Goal: Task Accomplishment & Management: Manage account settings

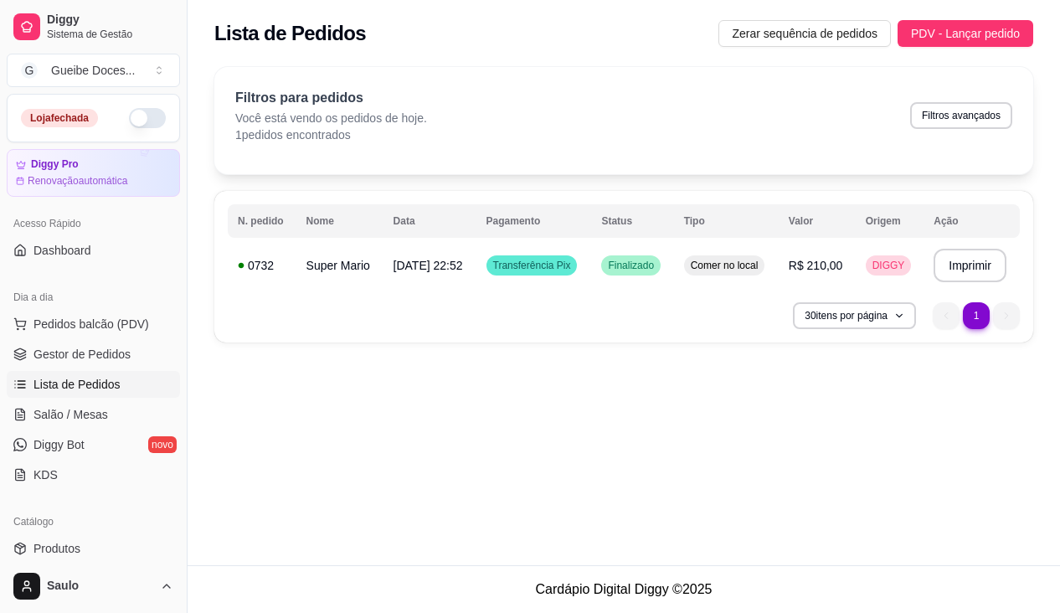
click at [956, 117] on button "Filtros avançados" at bounding box center [961, 115] width 102 height 27
select select "0"
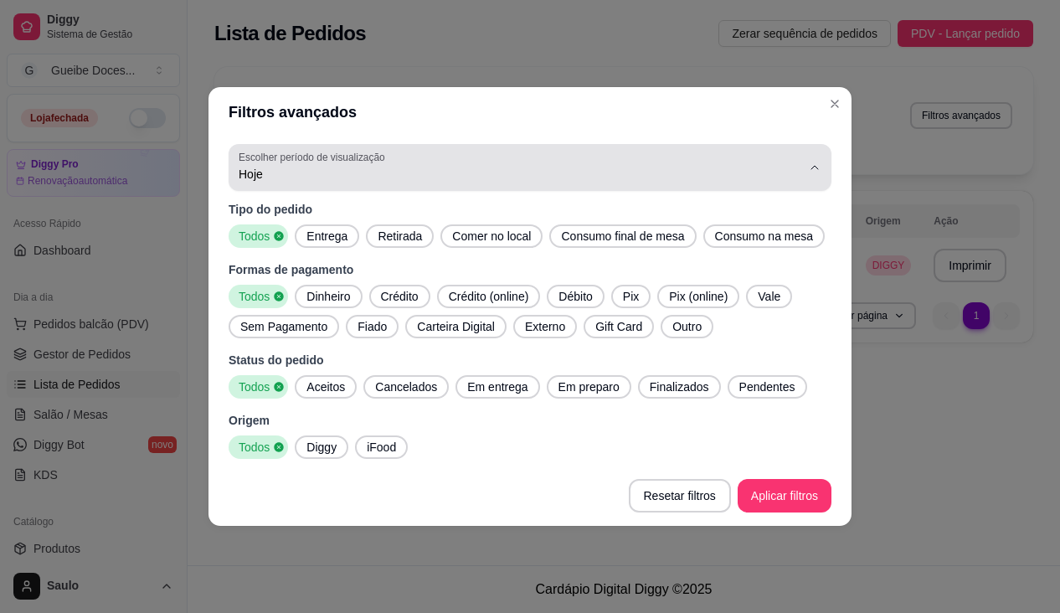
click at [750, 164] on div "Hoje" at bounding box center [520, 167] width 563 height 33
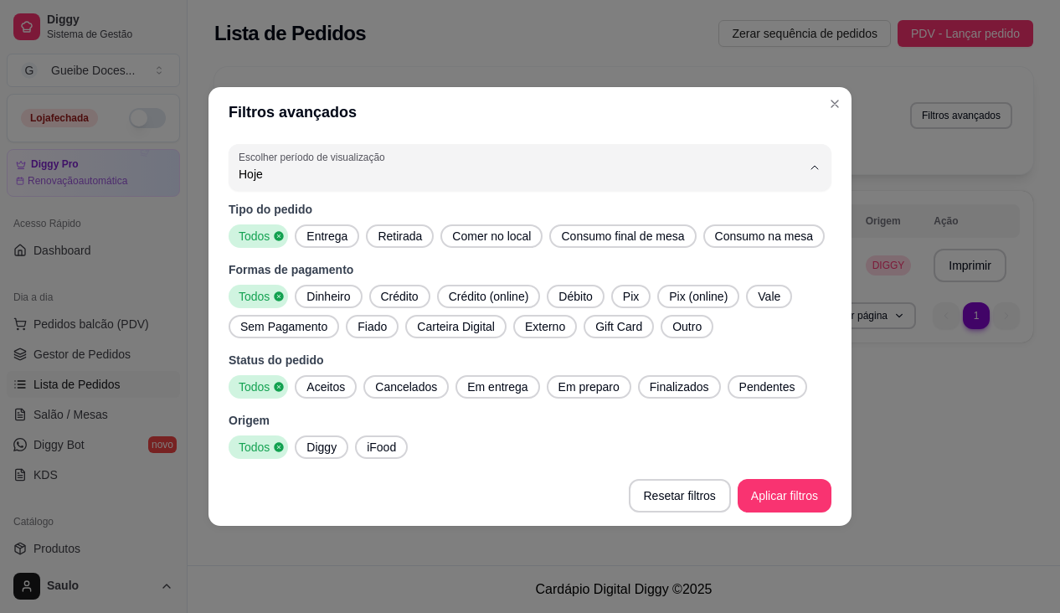
click at [310, 386] on span "Customizado" at bounding box center [522, 378] width 537 height 16
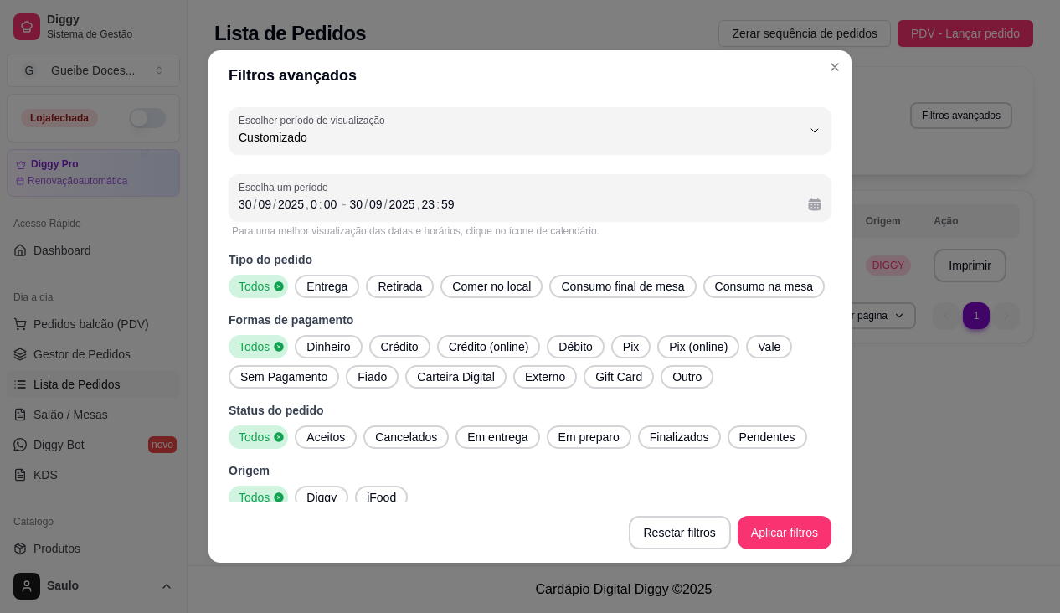
type input "-1"
select select "-1"
click at [252, 201] on div "/" at bounding box center [255, 204] width 7 height 17
click at [237, 201] on div "30" at bounding box center [245, 204] width 17 height 17
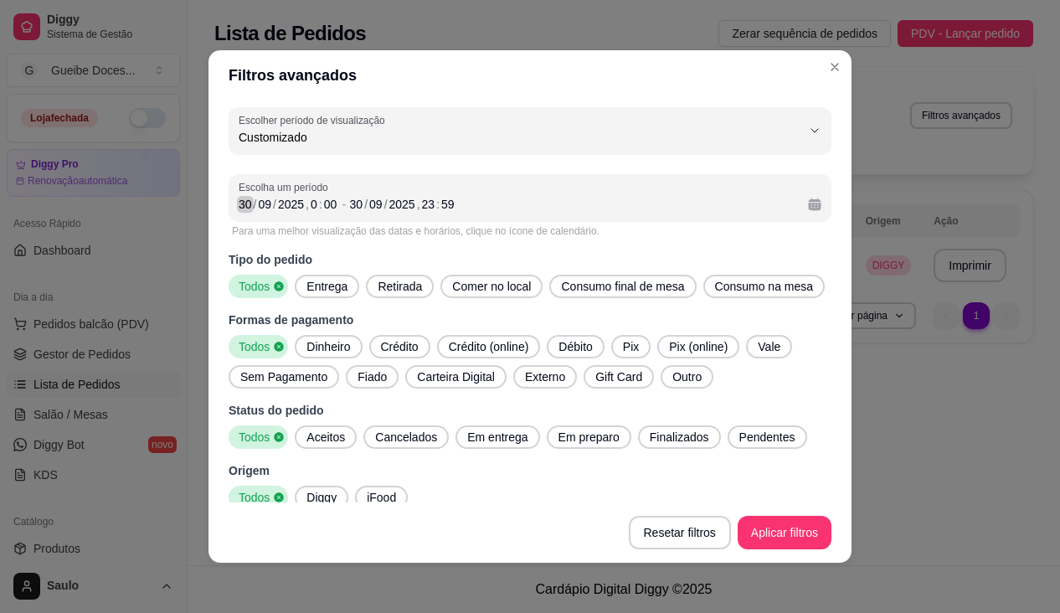
click at [239, 204] on div "30" at bounding box center [245, 204] width 17 height 17
click at [493, 497] on div "Todos Diggy iFood" at bounding box center [530, 497] width 603 height 23
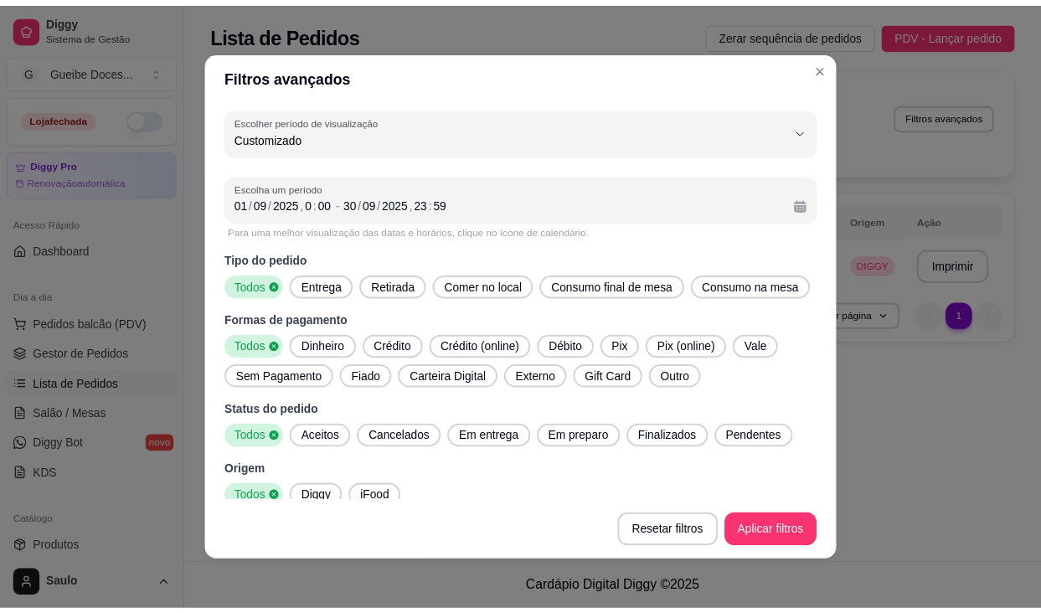
scroll to position [13, 0]
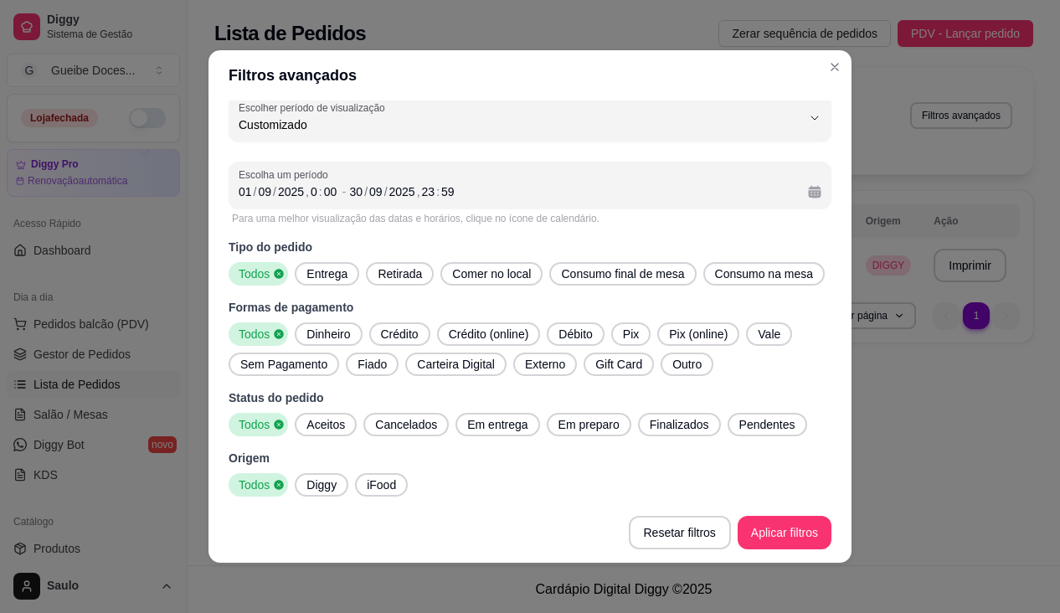
click at [312, 332] on span "Dinheiro" at bounding box center [328, 334] width 57 height 17
click at [384, 332] on span "Crédito" at bounding box center [399, 334] width 51 height 17
click at [574, 332] on span "Débito" at bounding box center [580, 334] width 47 height 17
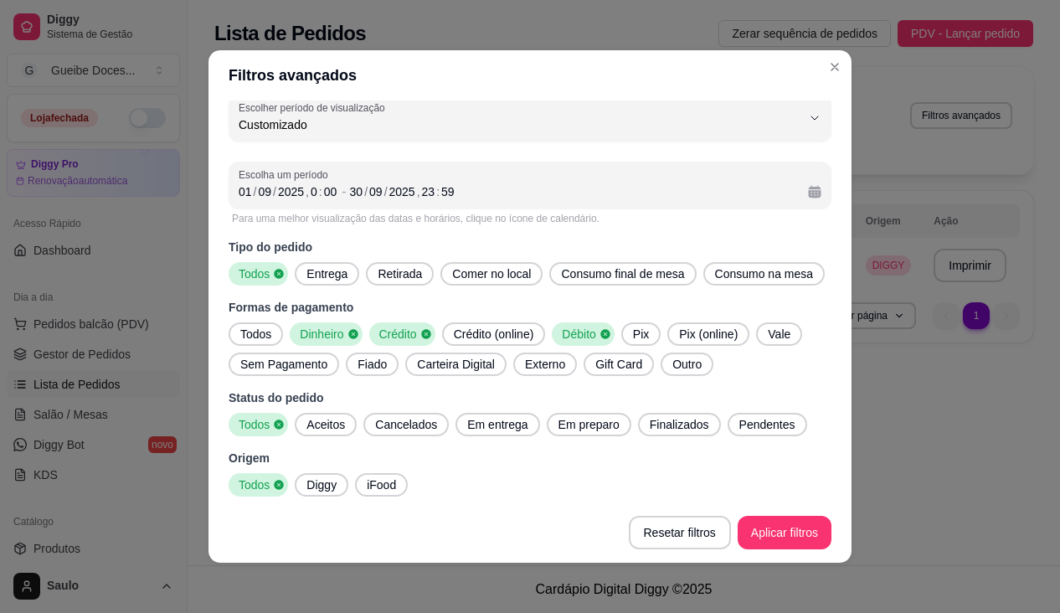
click at [348, 335] on icon at bounding box center [352, 333] width 9 height 9
click at [316, 482] on span "Diggy" at bounding box center [322, 485] width 44 height 17
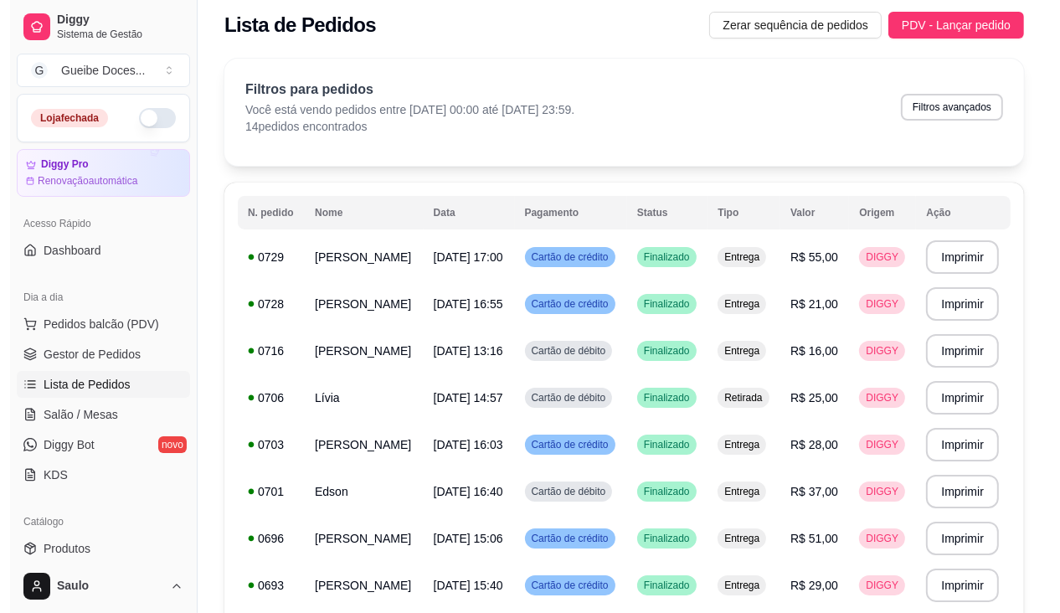
scroll to position [0, 0]
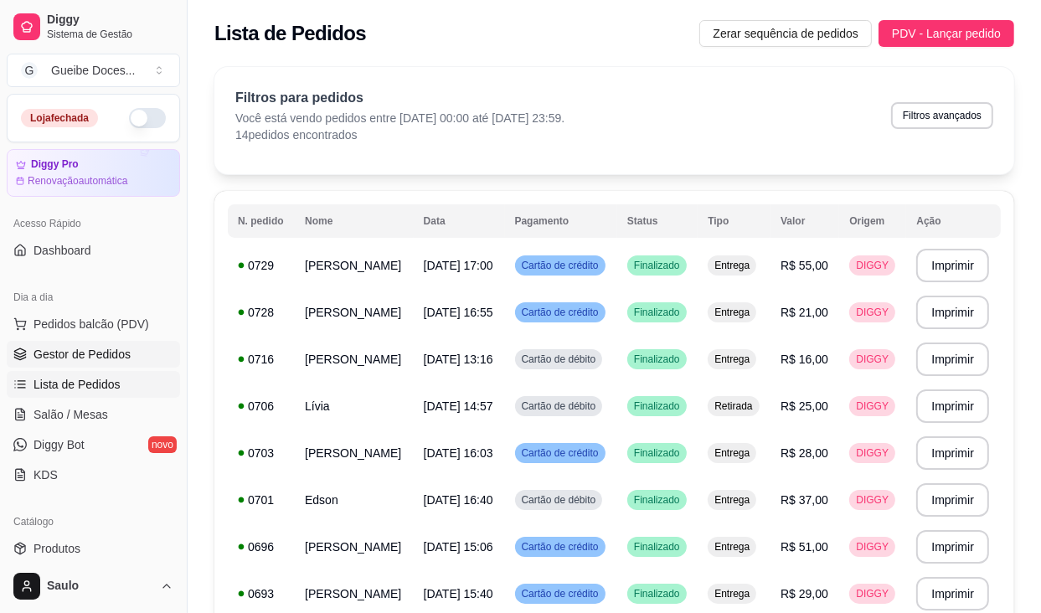
click at [93, 362] on span "Gestor de Pedidos" at bounding box center [81, 354] width 97 height 17
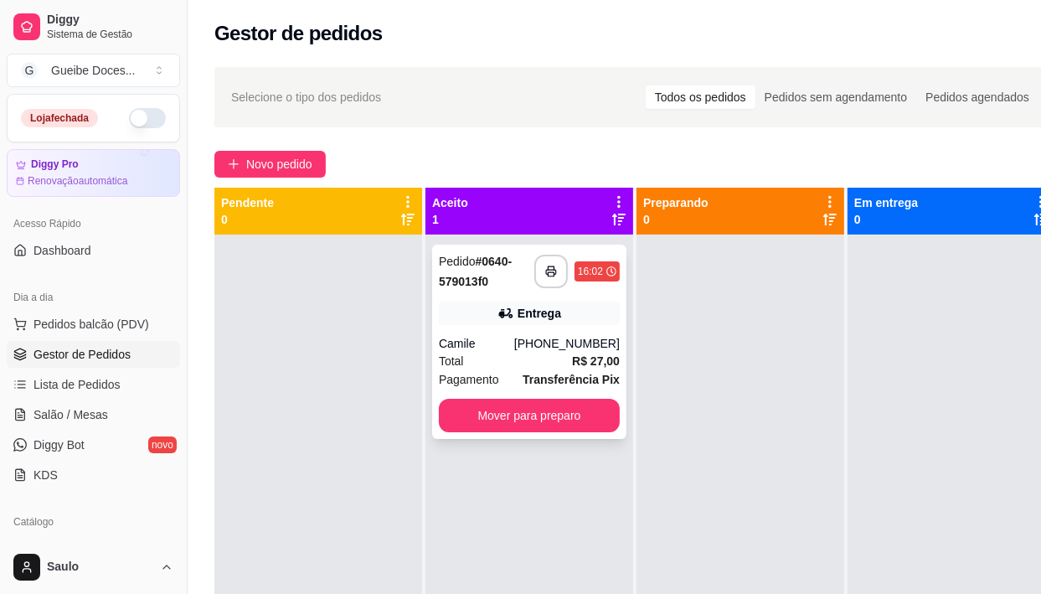
click at [492, 278] on div "Pedido # 0640-579013f0" at bounding box center [486, 271] width 95 height 40
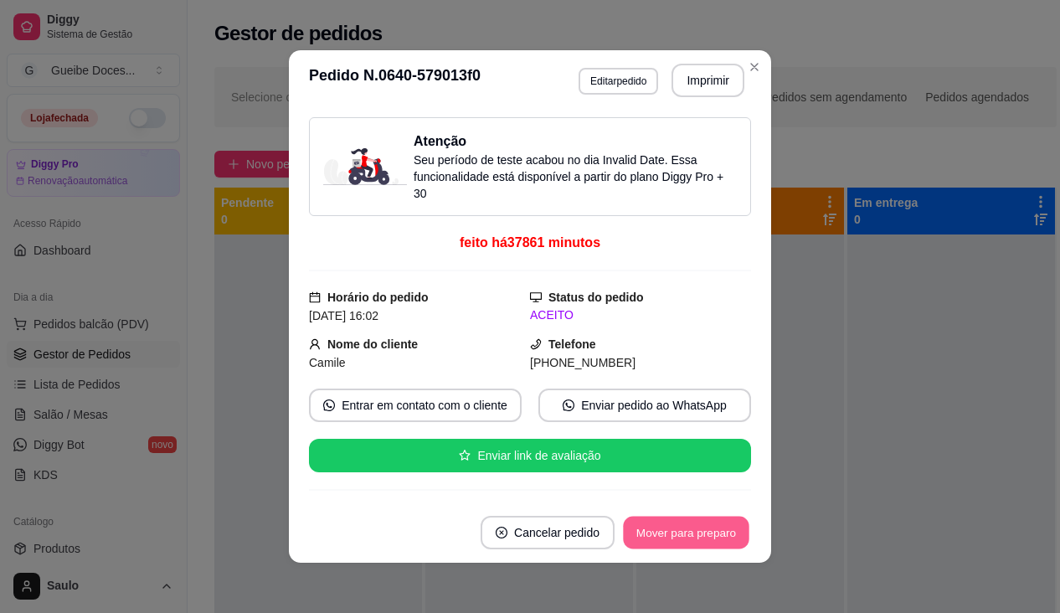
click at [685, 532] on button "Mover para preparo" at bounding box center [686, 533] width 126 height 33
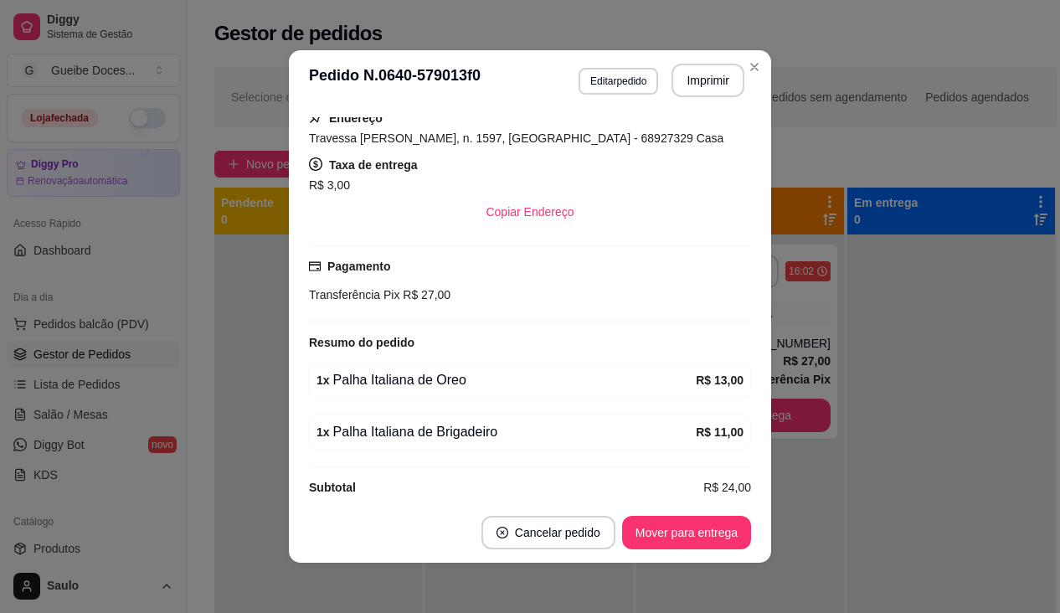
scroll to position [443, 0]
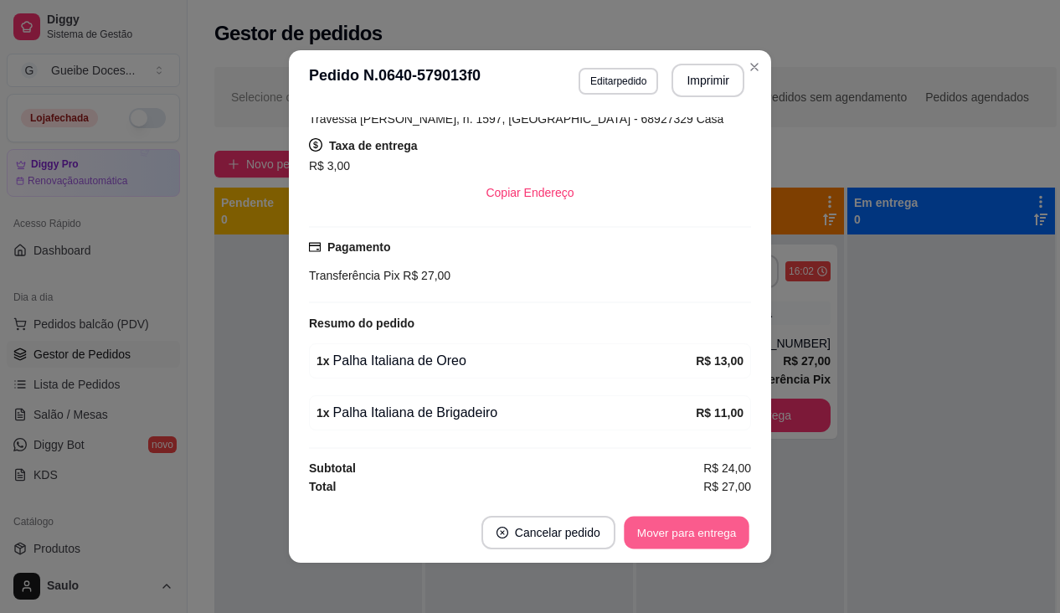
click at [660, 535] on button "Mover para entrega" at bounding box center [687, 533] width 126 height 33
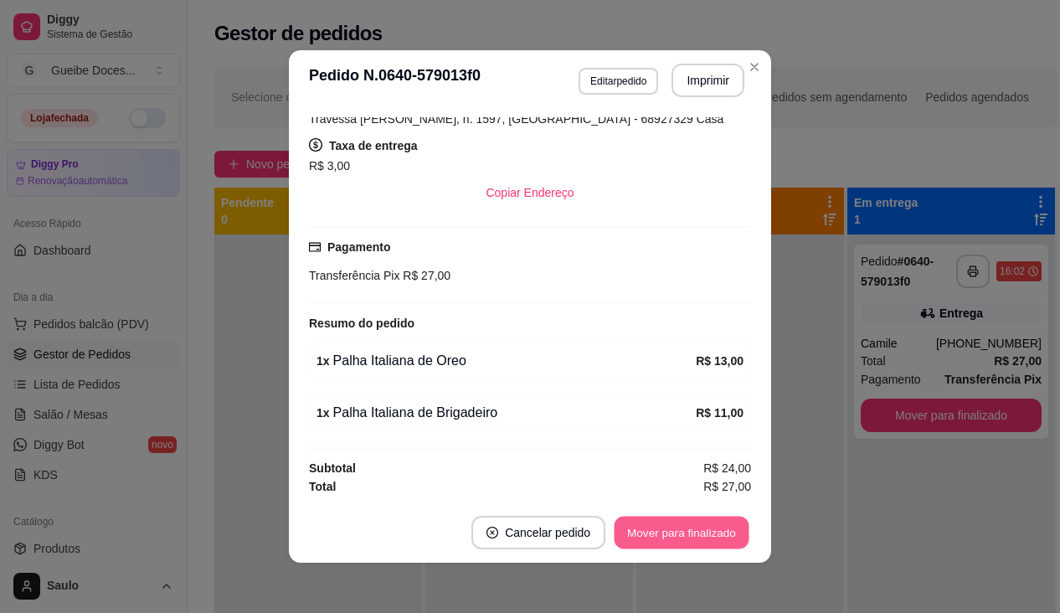
click at [660, 535] on button "Mover para finalizado" at bounding box center [682, 533] width 135 height 33
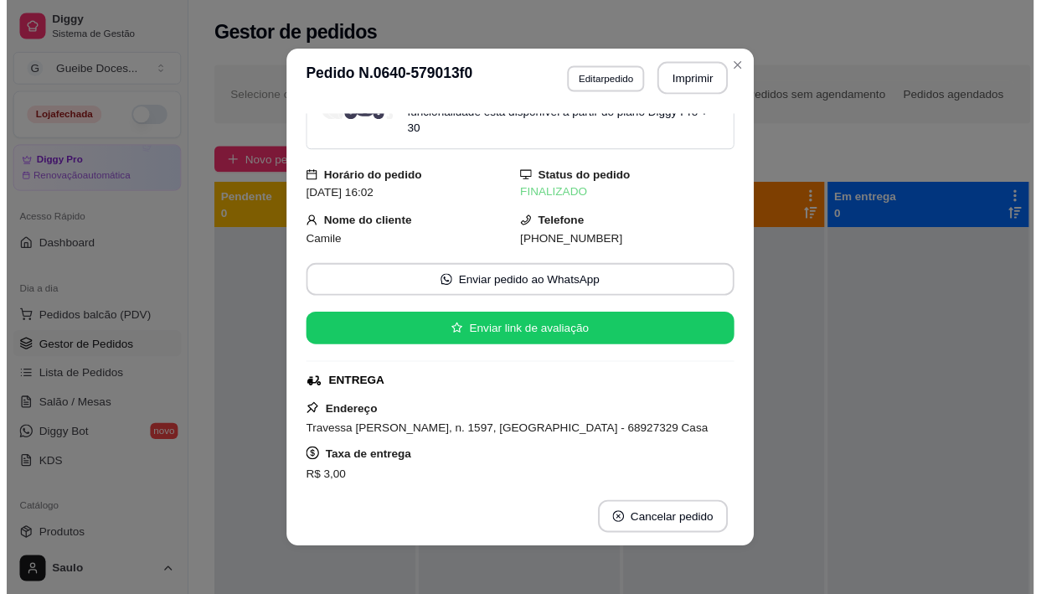
scroll to position [0, 0]
